Goal: Task Accomplishment & Management: Manage account settings

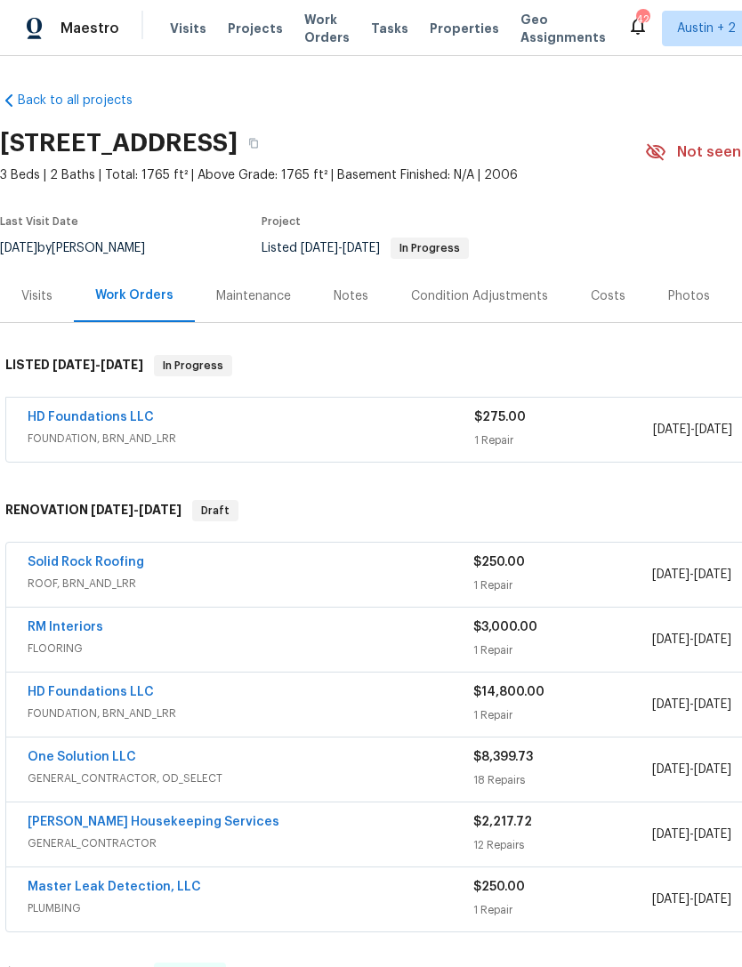
click at [68, 758] on link "One Solution LLC" at bounding box center [82, 757] width 109 height 12
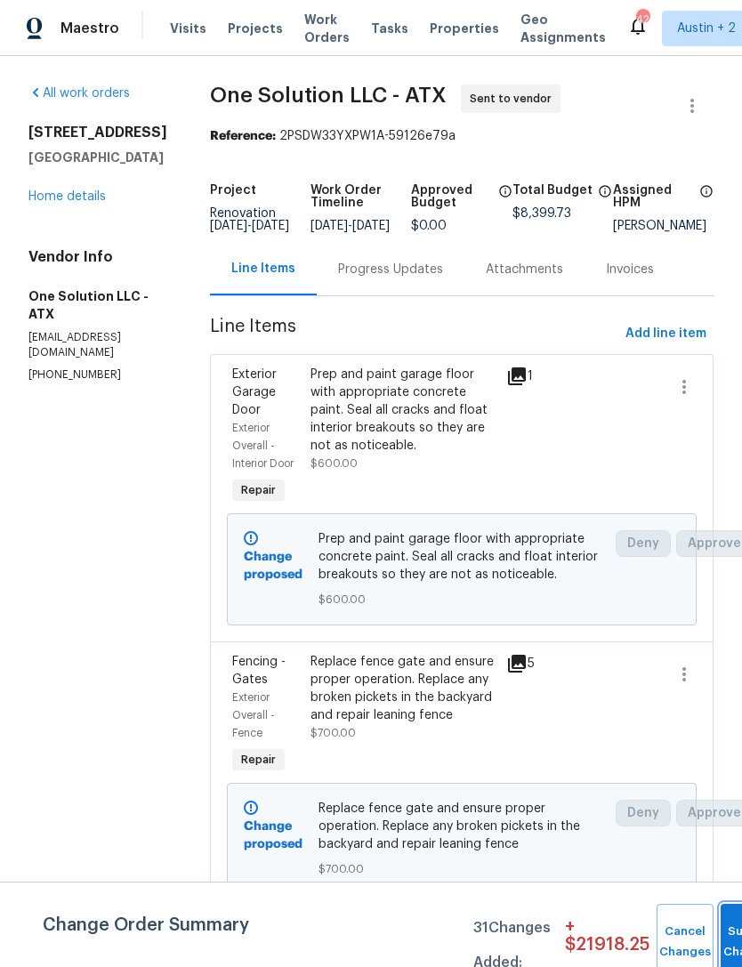
click at [724, 932] on button "Submit Changes" at bounding box center [749, 942] width 57 height 77
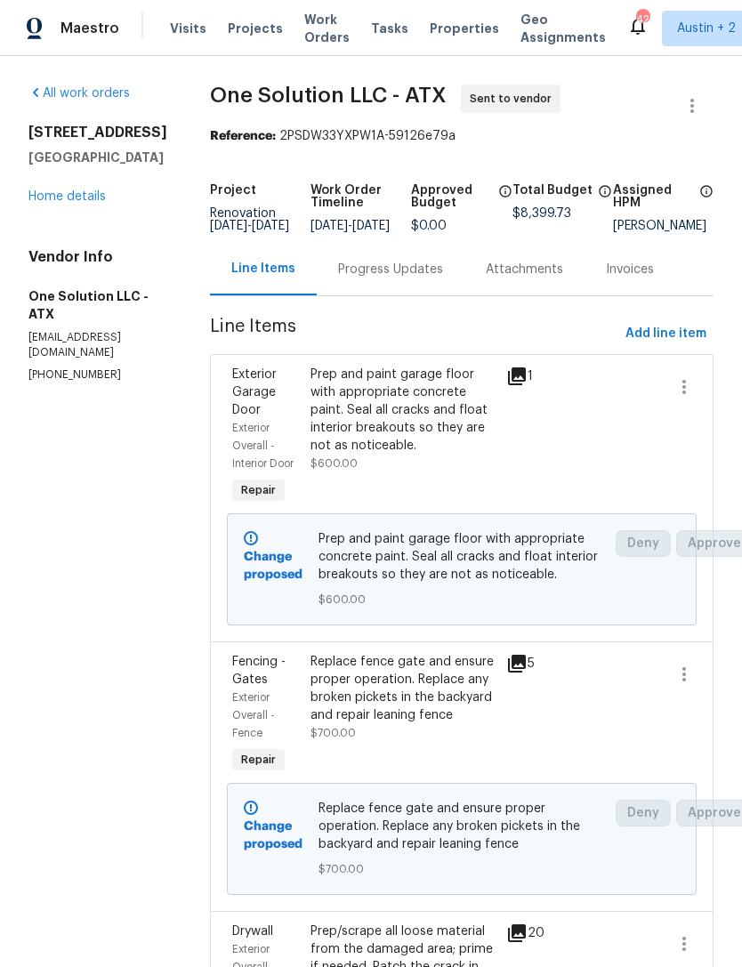
click at [57, 196] on link "Home details" at bounding box center [66, 196] width 77 height 12
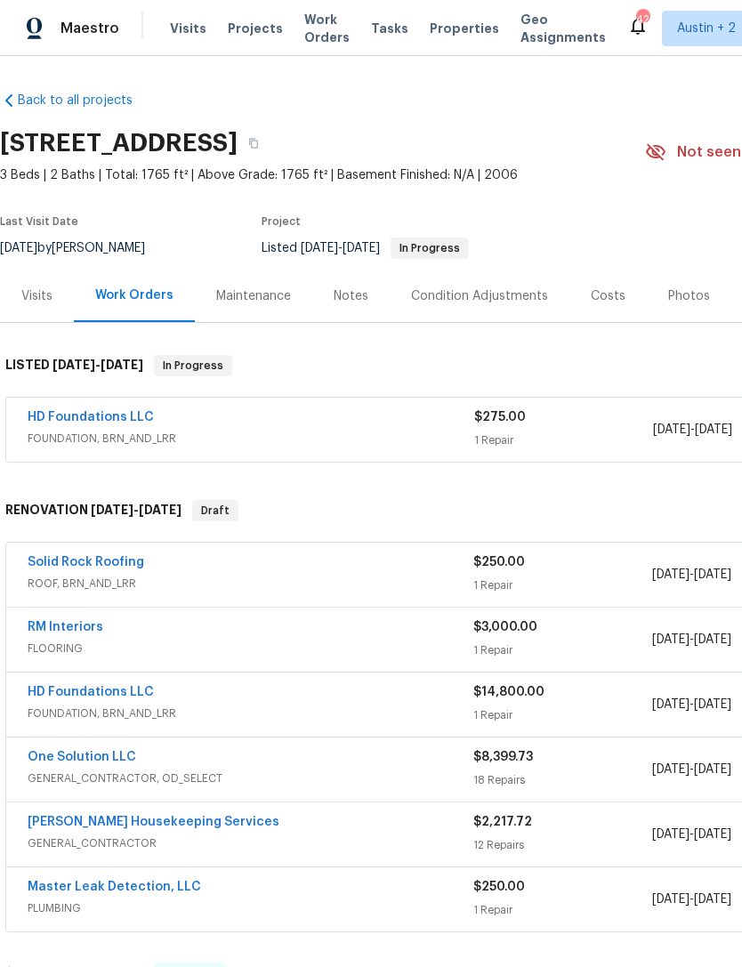
click at [53, 691] on link "HD Foundations LLC" at bounding box center [91, 692] width 126 height 12
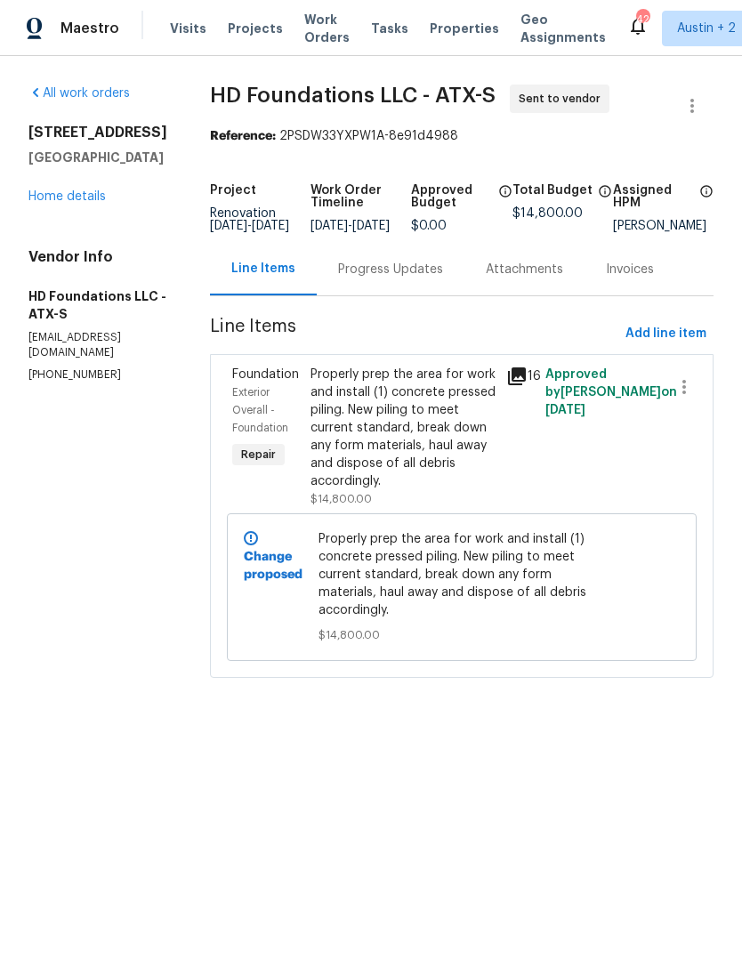
click at [53, 199] on link "Home details" at bounding box center [66, 196] width 77 height 12
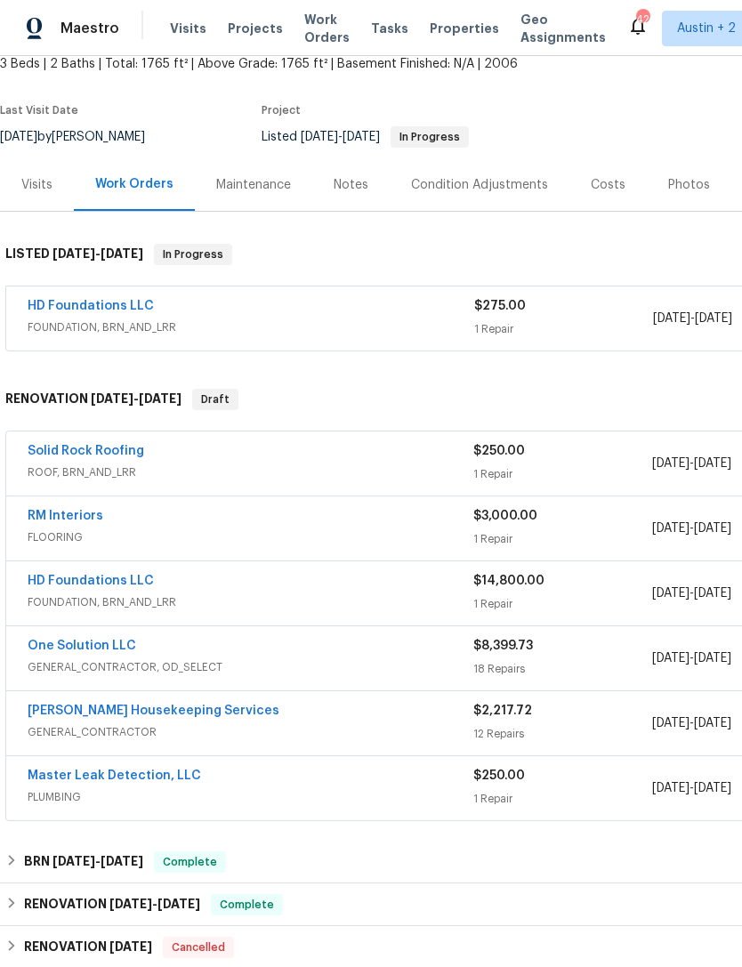
scroll to position [111, 0]
click at [64, 646] on link "One Solution LLC" at bounding box center [82, 646] width 109 height 12
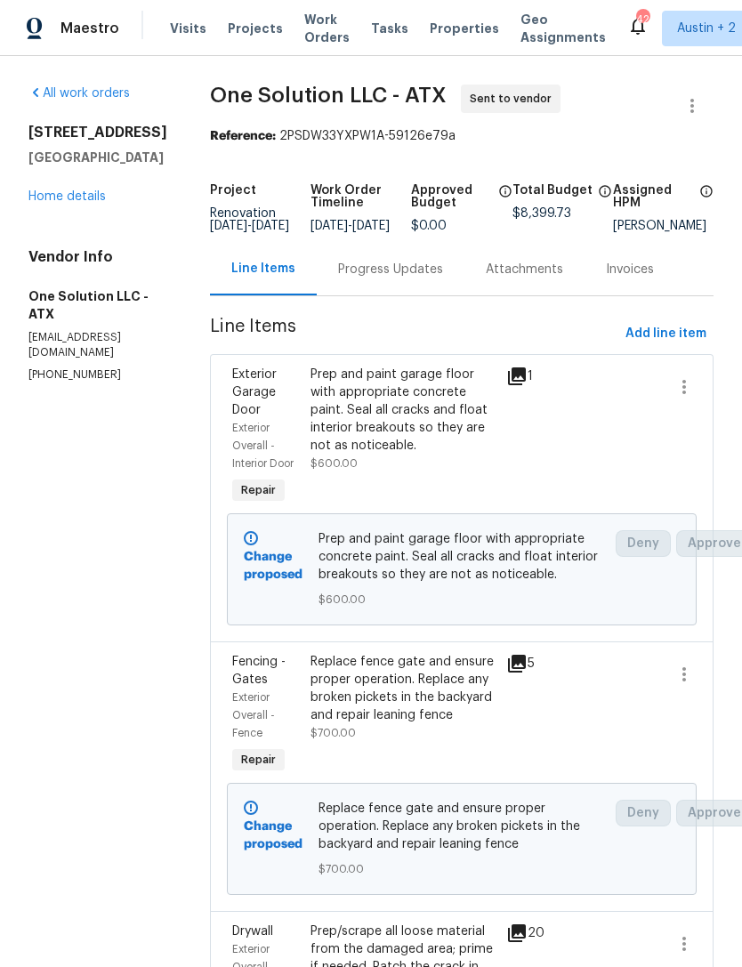
click at [44, 201] on link "Home details" at bounding box center [66, 196] width 77 height 12
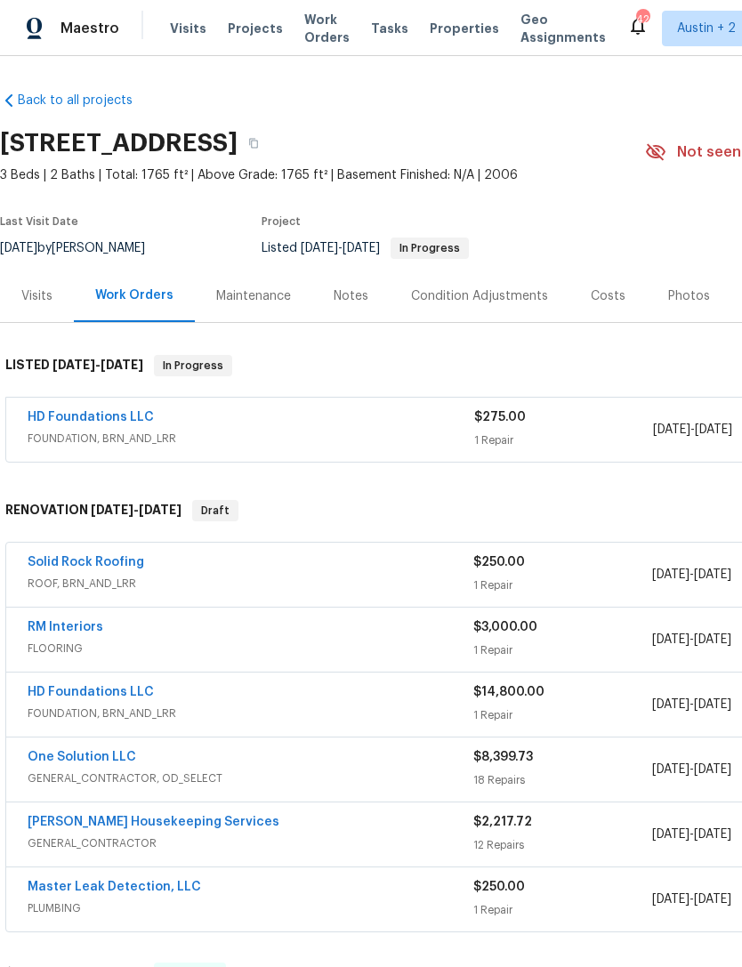
click at [59, 562] on link "Solid Rock Roofing" at bounding box center [86, 562] width 117 height 12
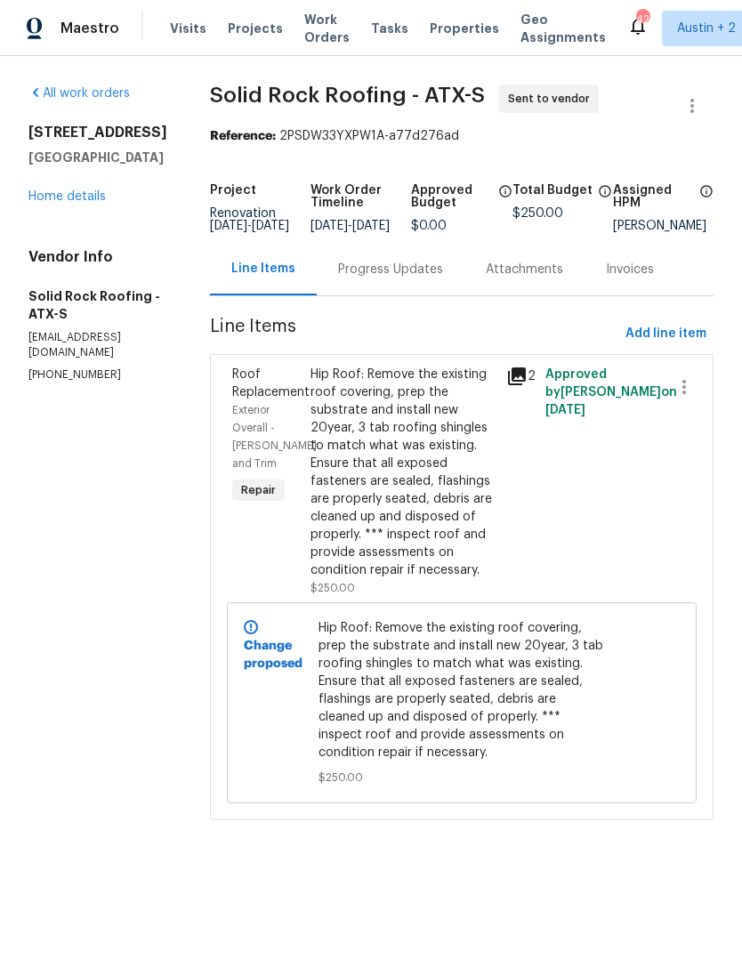
click at [32, 201] on link "Home details" at bounding box center [66, 196] width 77 height 12
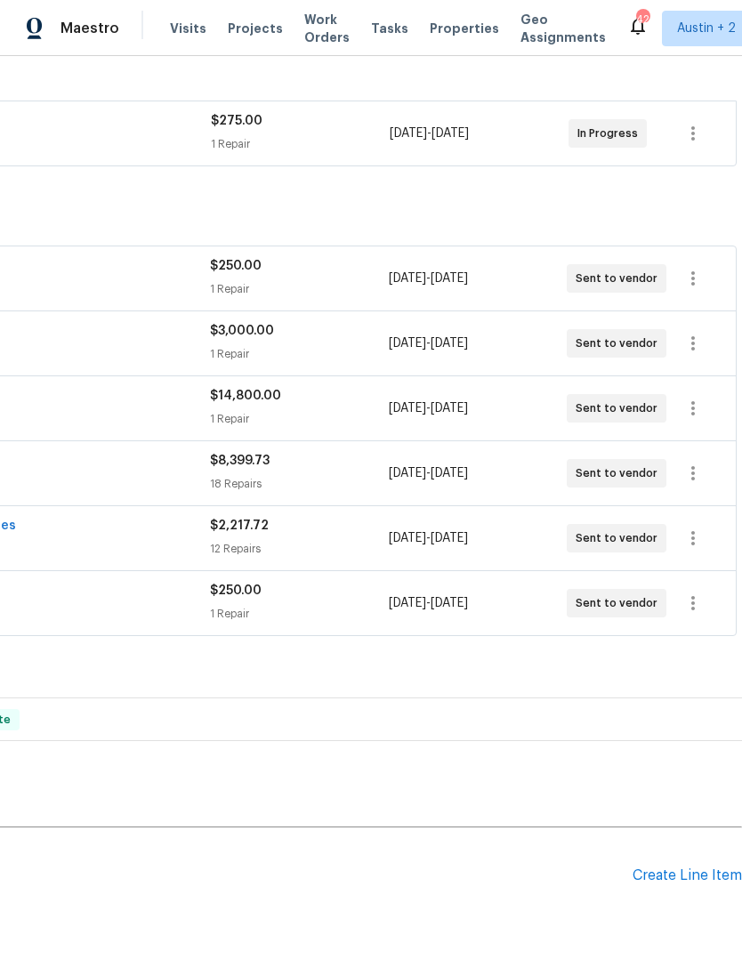
scroll to position [297, 263]
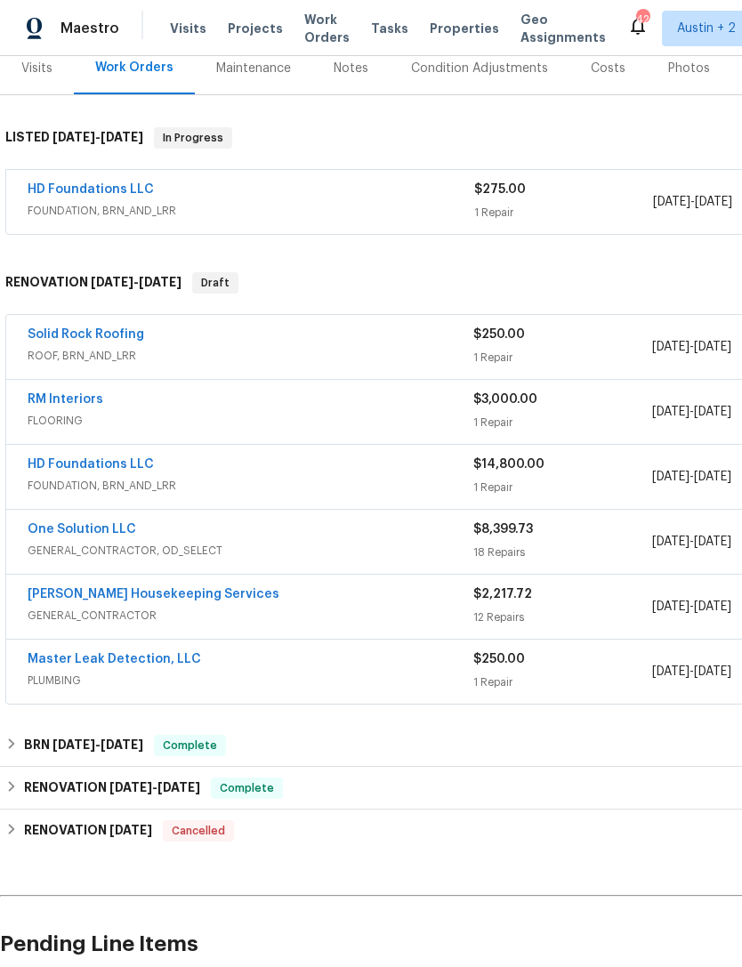
scroll to position [229, 0]
